Goal: Navigation & Orientation: Find specific page/section

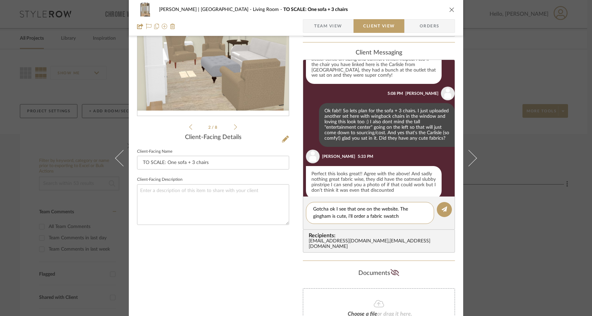
scroll to position [82, 0]
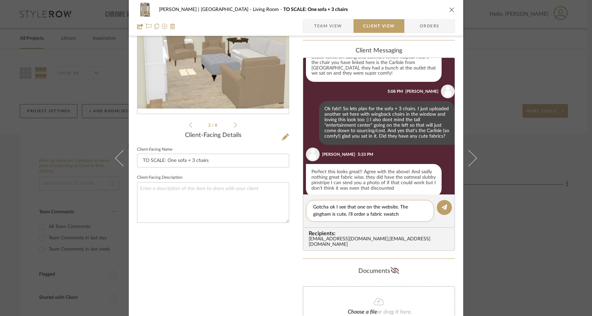
type textarea "Gotcha ok I see that one on the website. The gingham is cute, i'll order a fabr…"
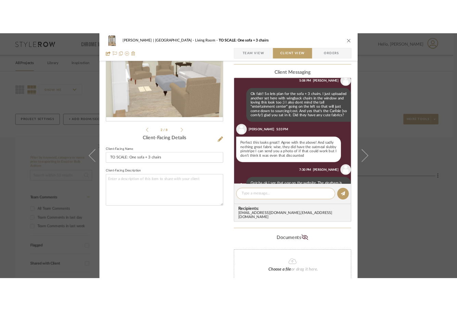
scroll to position [281, 0]
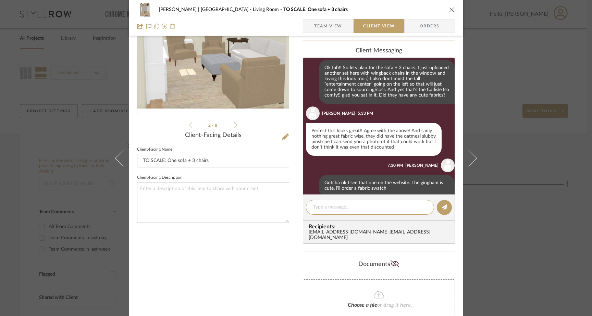
click at [47, 120] on div "Gutstein-Dyja | Upper West Side Living Room TO SCALE: One sofa + 3 chairs Team …" at bounding box center [296, 158] width 592 height 316
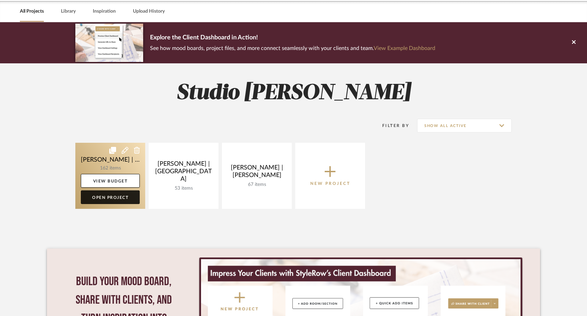
click at [110, 198] on link "Open Project" at bounding box center [110, 197] width 59 height 14
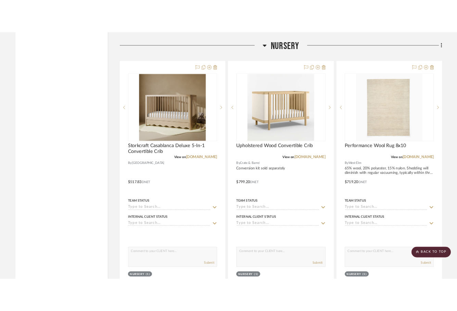
scroll to position [7317, 0]
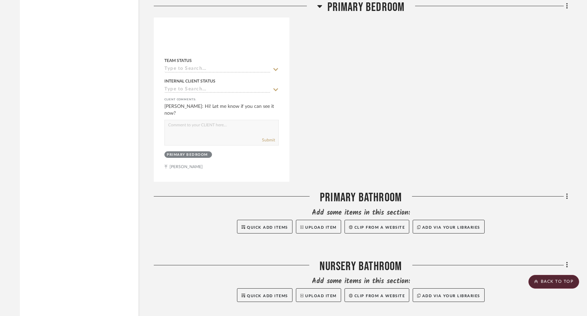
scroll to position [4450, 0]
